Goal: Information Seeking & Learning: Find contact information

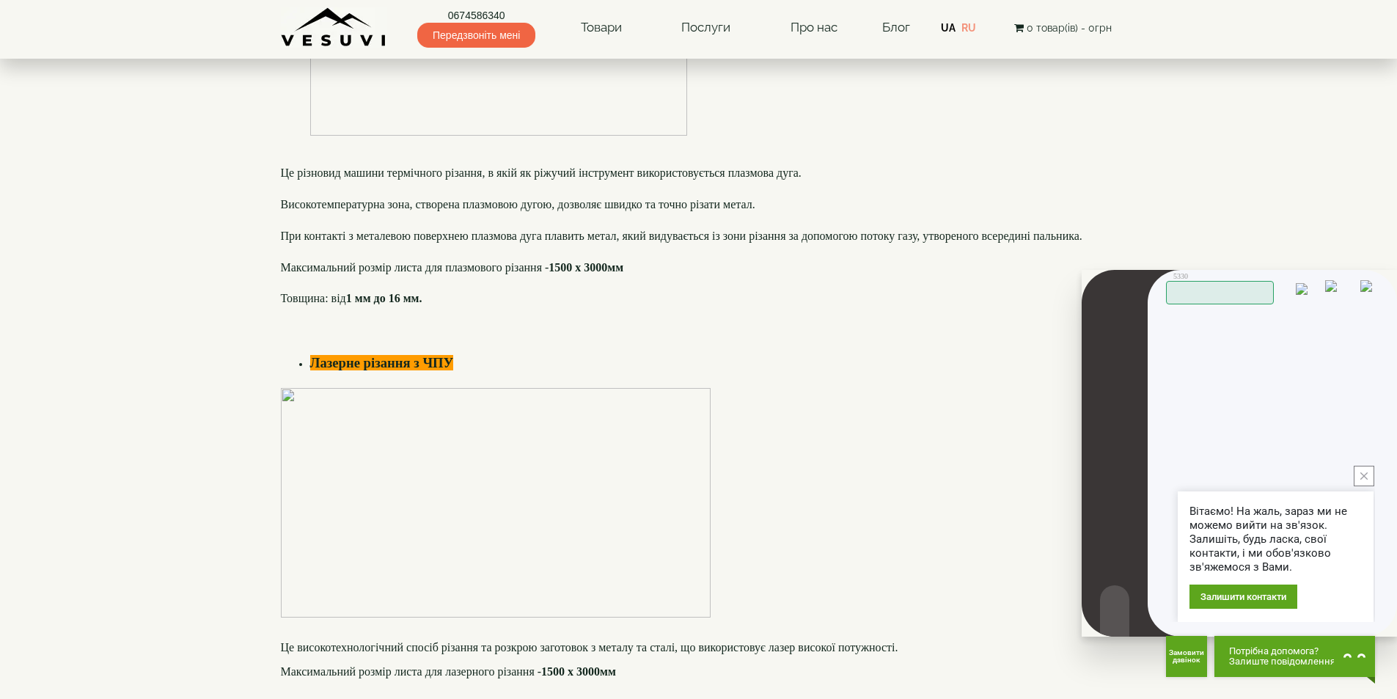
scroll to position [465, 0]
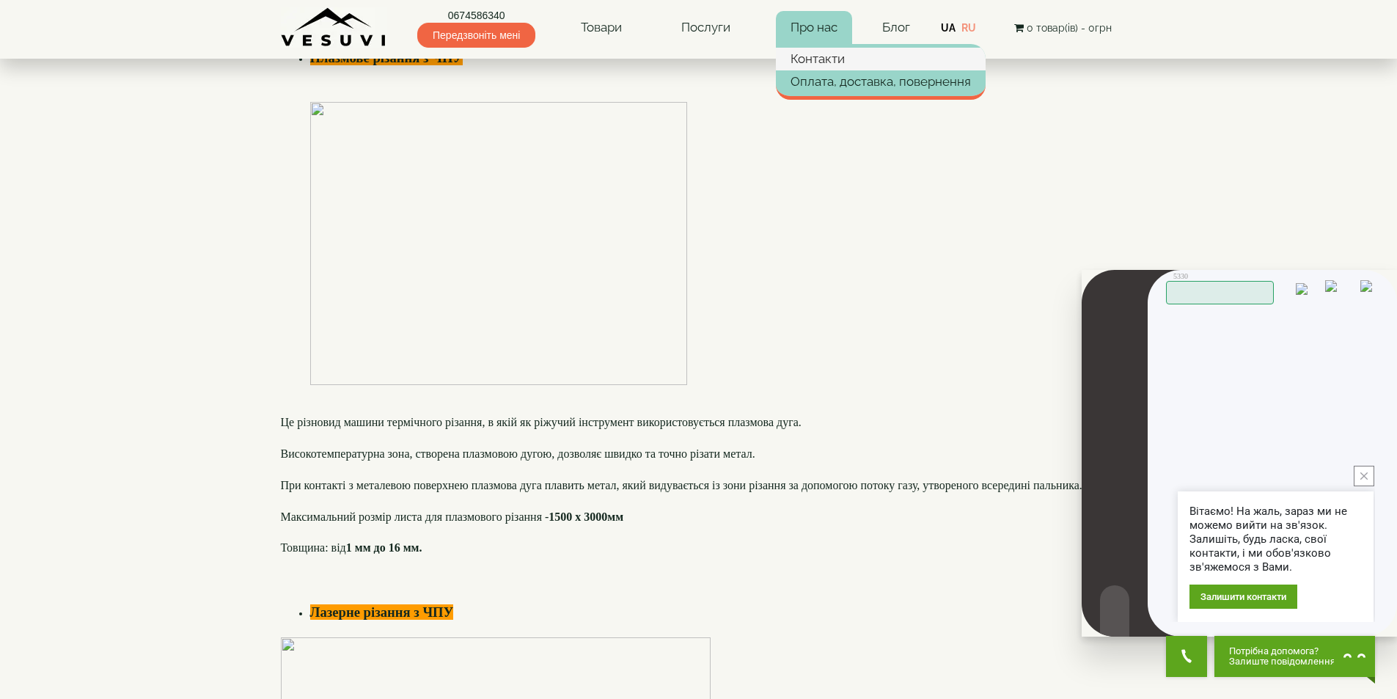
click at [811, 55] on link "Контакти" at bounding box center [881, 59] width 210 height 22
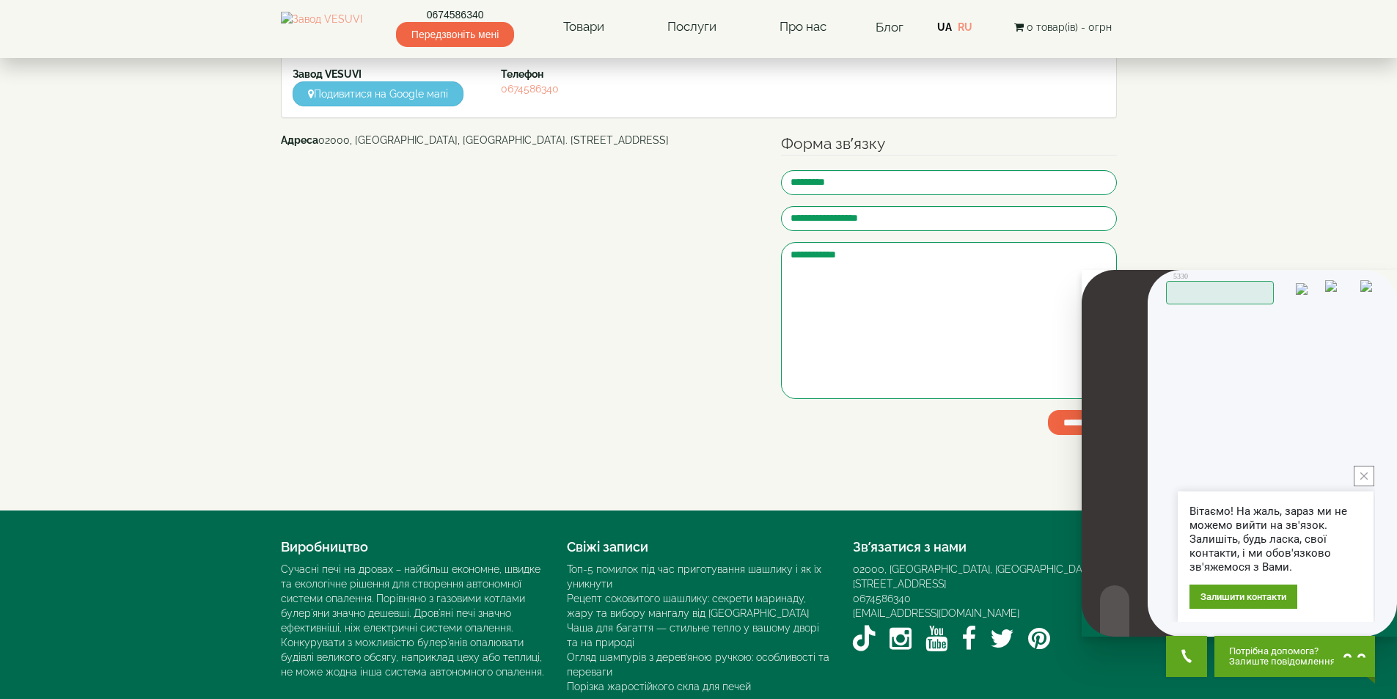
scroll to position [59, 0]
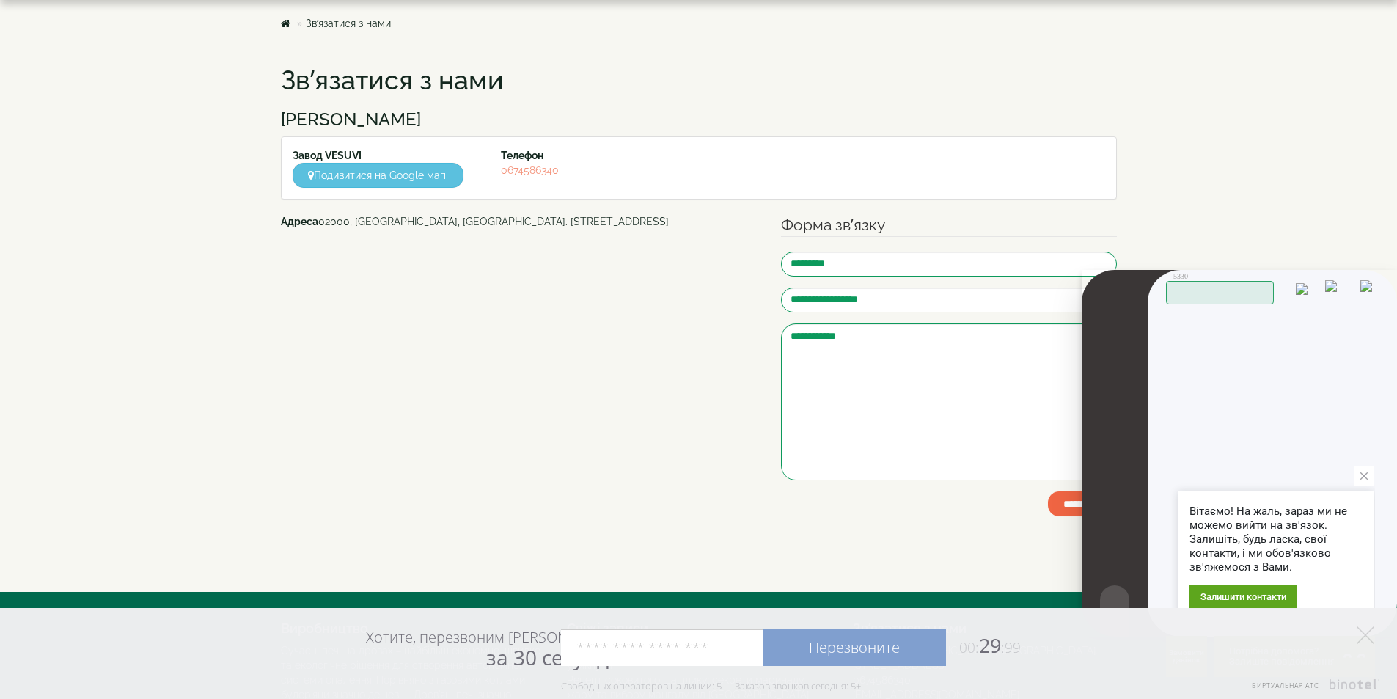
click at [1366, 482] on button "close button" at bounding box center [1363, 476] width 21 height 21
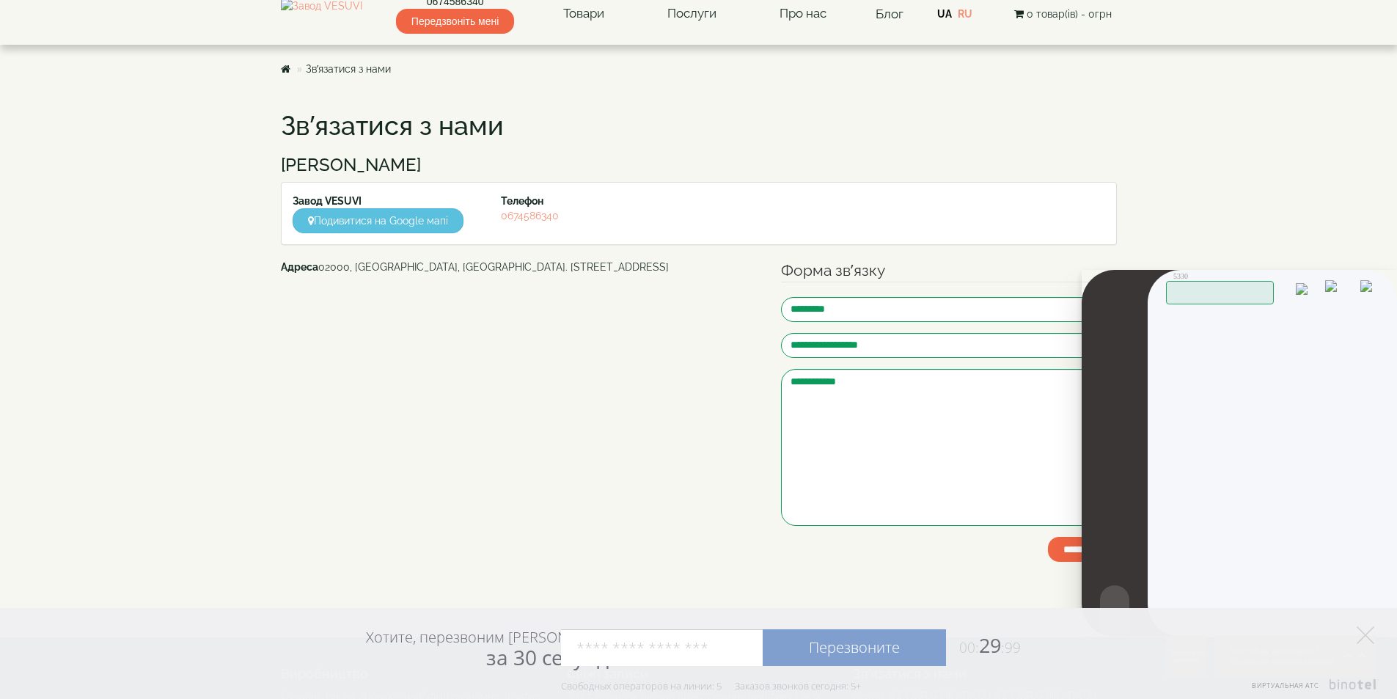
scroll to position [0, 0]
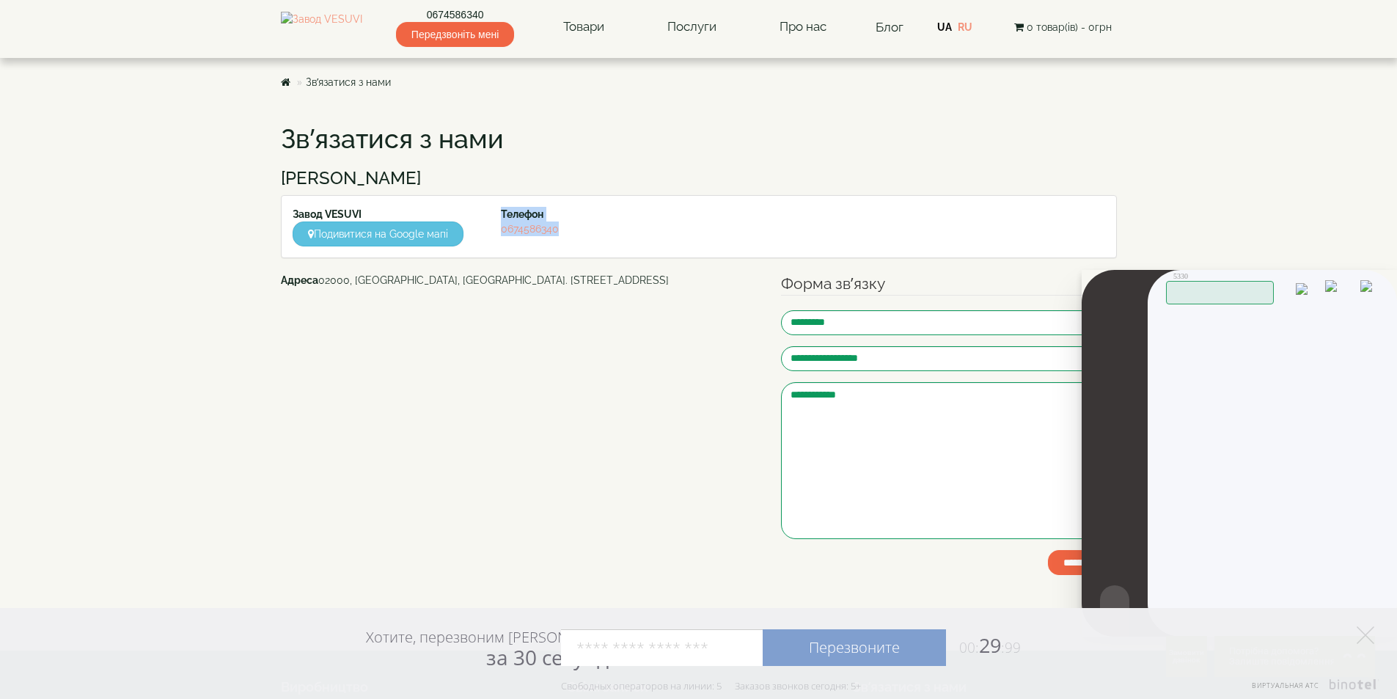
drag, startPoint x: 578, startPoint y: 235, endPoint x: 489, endPoint y: 235, distance: 88.7
click at [489, 235] on div "Завод VESUVI Подивитися на Google мапі Телефон [PHONE_NUMBER]" at bounding box center [699, 227] width 834 height 40
click at [585, 228] on div "Телефон [PHONE_NUMBER]" at bounding box center [594, 221] width 209 height 29
drag, startPoint x: 569, startPoint y: 229, endPoint x: 567, endPoint y: 238, distance: 9.1
click at [568, 229] on div "Телефон [PHONE_NUMBER]" at bounding box center [594, 221] width 209 height 29
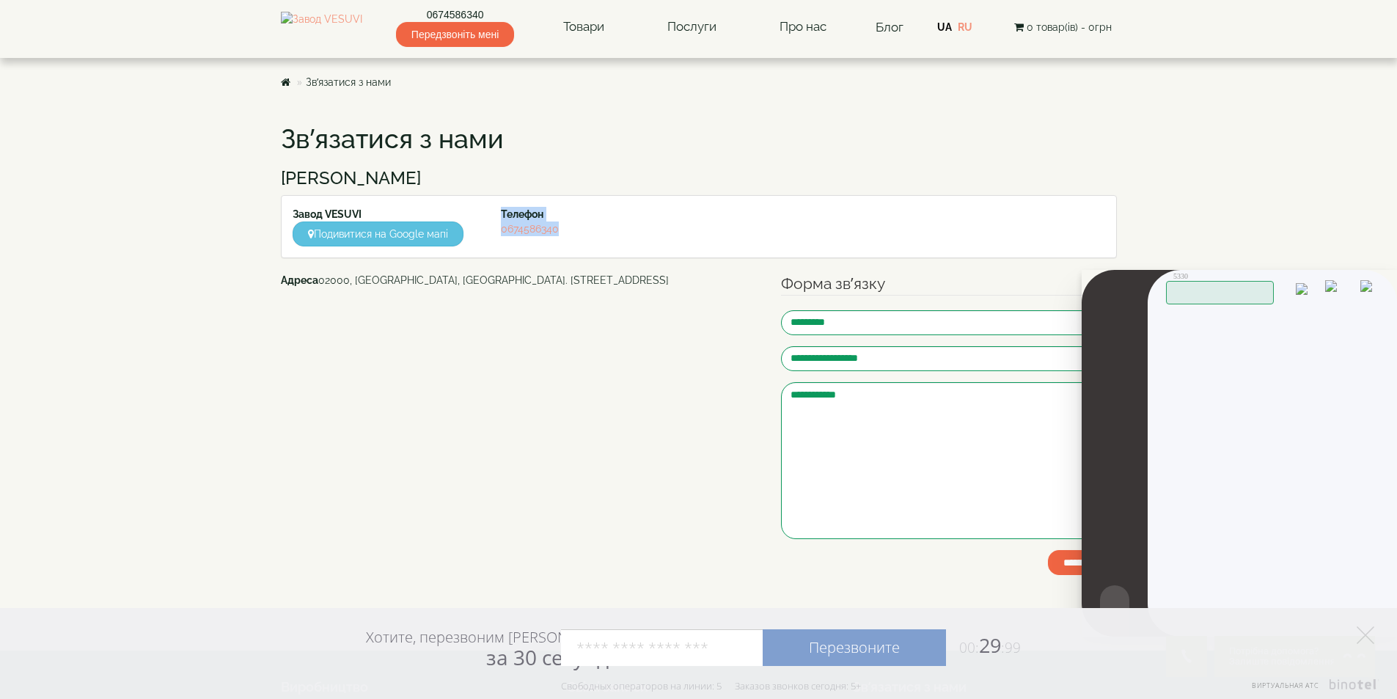
click at [576, 229] on div "Телефон [PHONE_NUMBER]" at bounding box center [594, 221] width 209 height 29
click at [692, 120] on div "**********" at bounding box center [699, 380] width 858 height 540
drag, startPoint x: 584, startPoint y: 236, endPoint x: 501, endPoint y: 237, distance: 82.1
click at [501, 237] on div "Завод VESUVI Подивитися на Google мапі Телефон [PHONE_NUMBER]" at bounding box center [699, 227] width 834 height 40
copy link "0674586340"
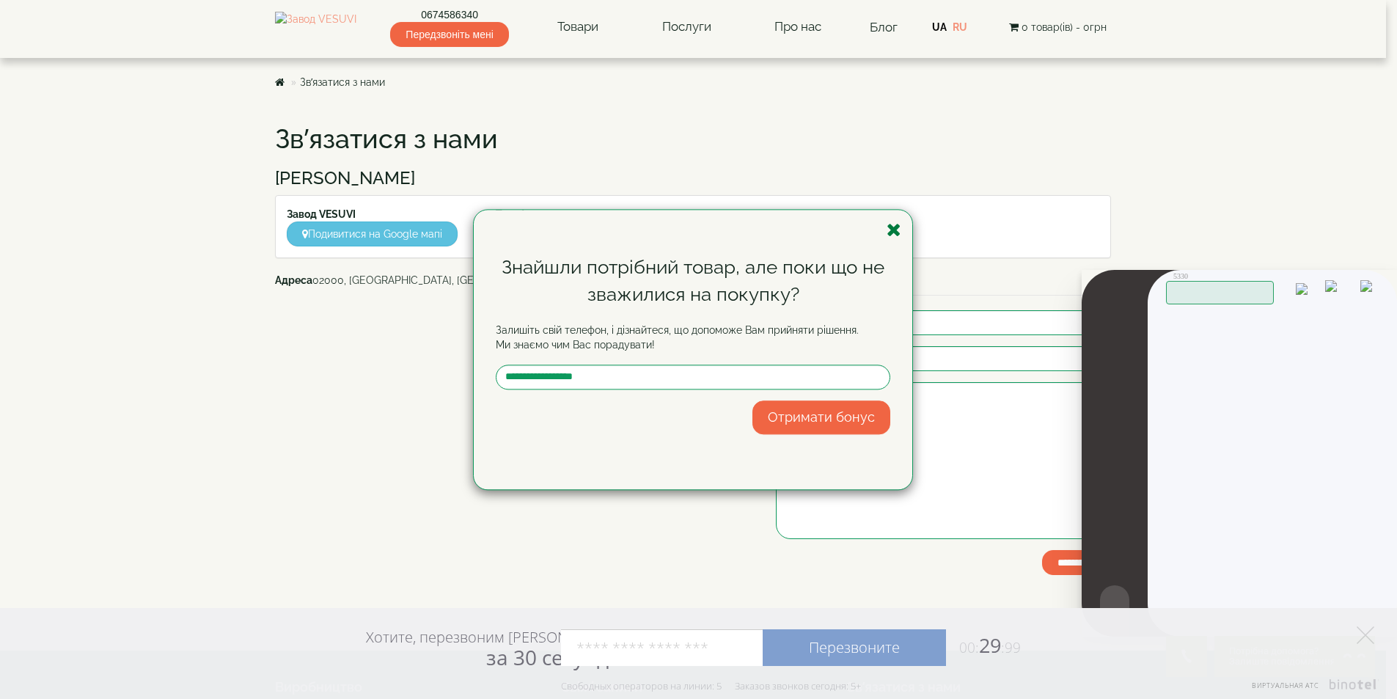
click at [900, 232] on icon "button" at bounding box center [893, 230] width 15 height 18
